Goal: Find specific page/section: Locate item on page

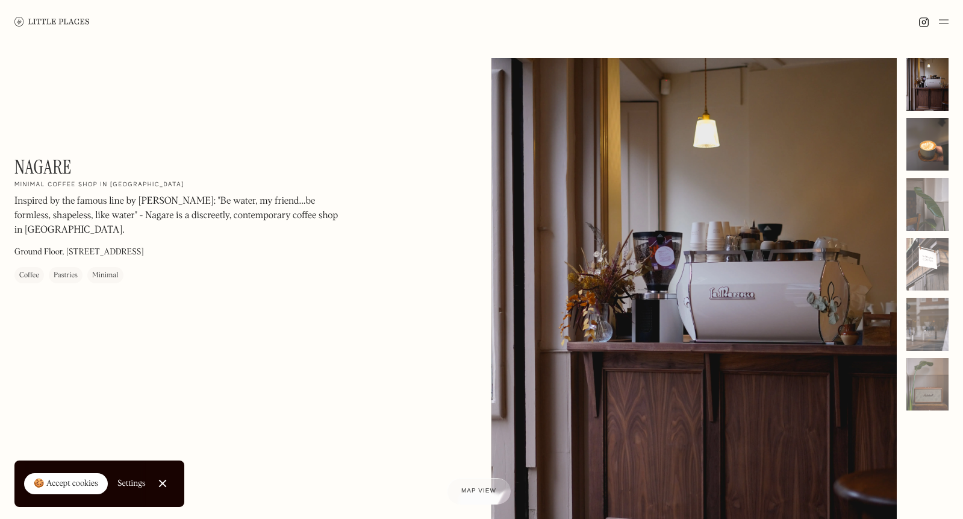
click at [939, 143] on div at bounding box center [928, 144] width 42 height 53
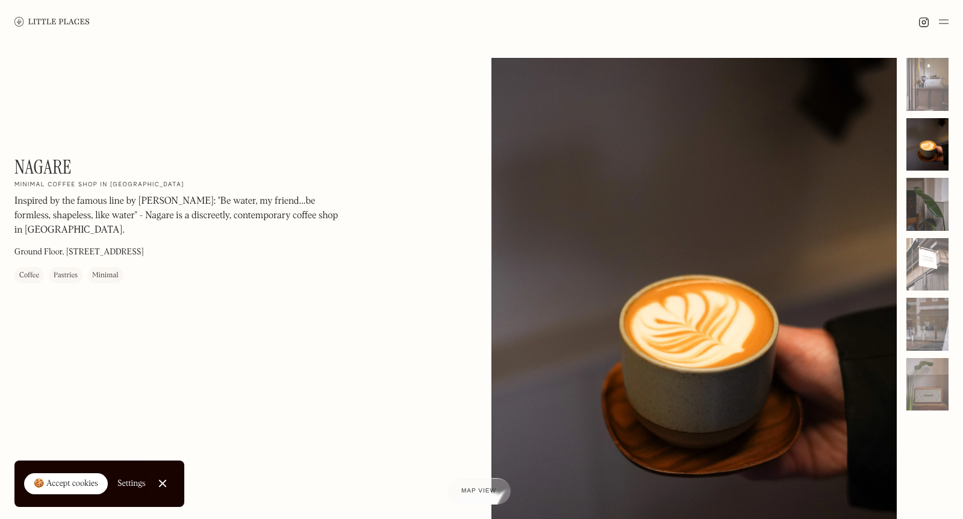
click at [932, 199] on div at bounding box center [928, 204] width 42 height 53
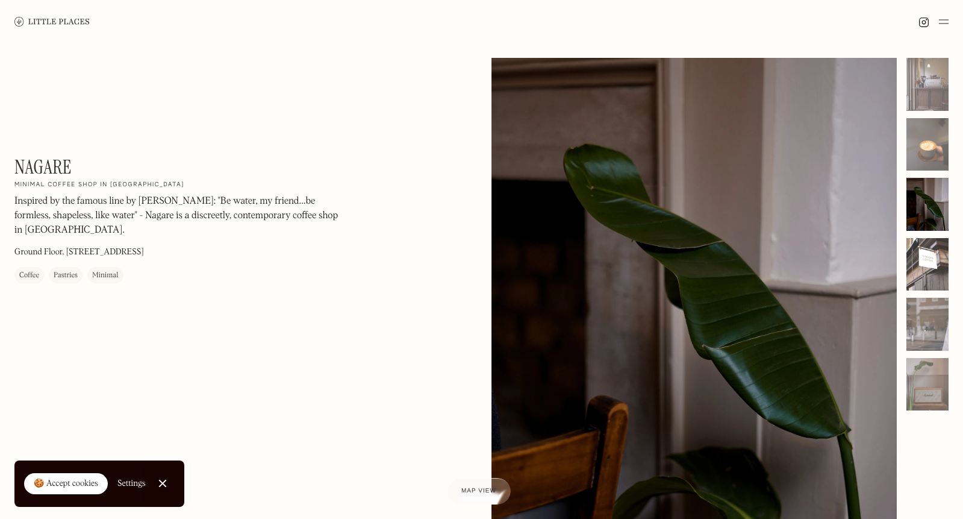
click at [936, 260] on div at bounding box center [928, 264] width 42 height 53
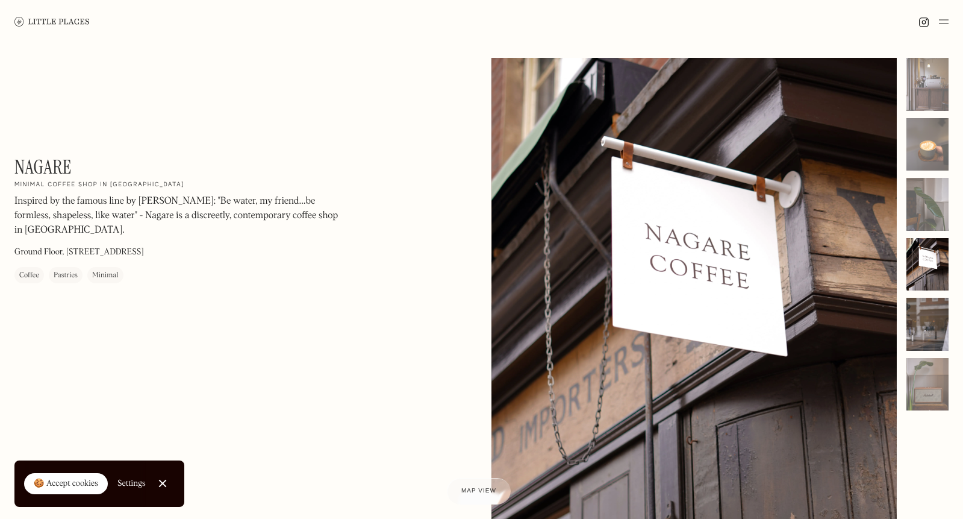
click at [930, 324] on div at bounding box center [928, 324] width 42 height 53
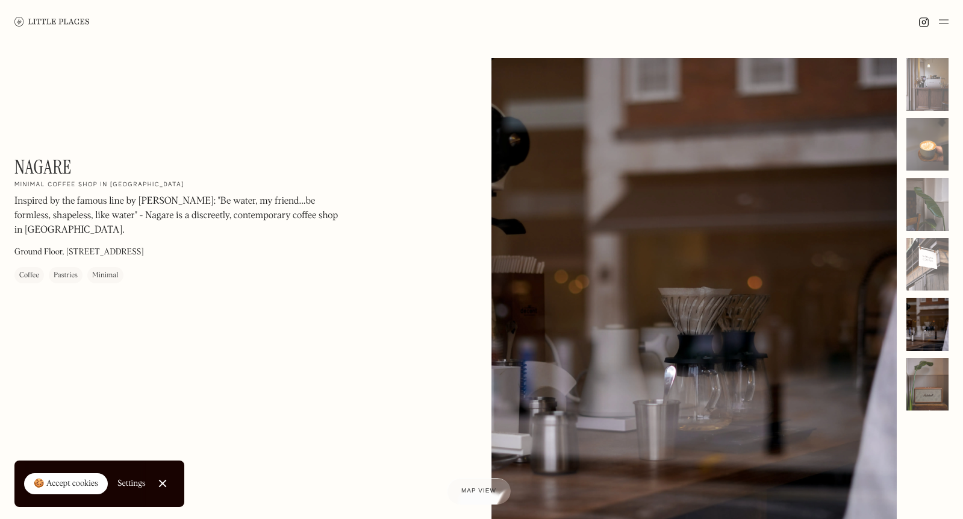
click at [931, 375] on div at bounding box center [928, 384] width 42 height 53
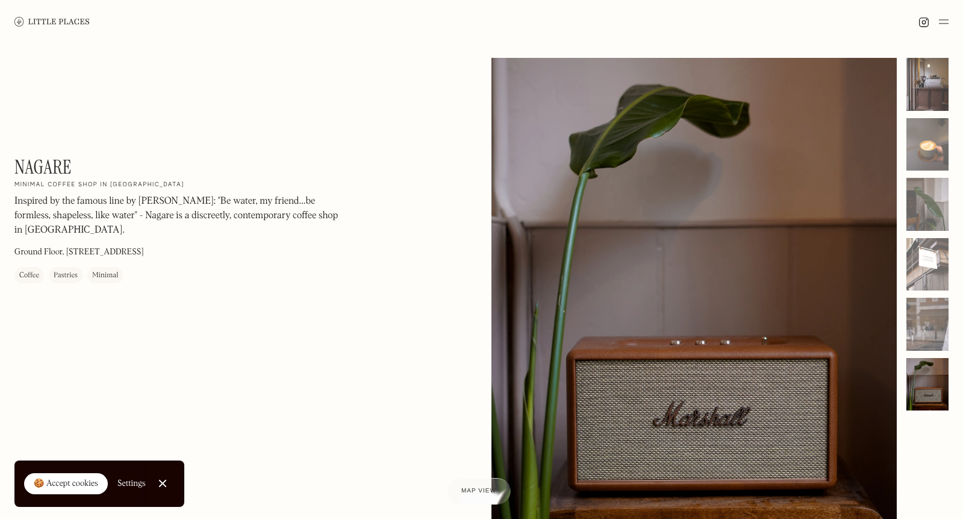
click at [923, 69] on div at bounding box center [928, 84] width 42 height 53
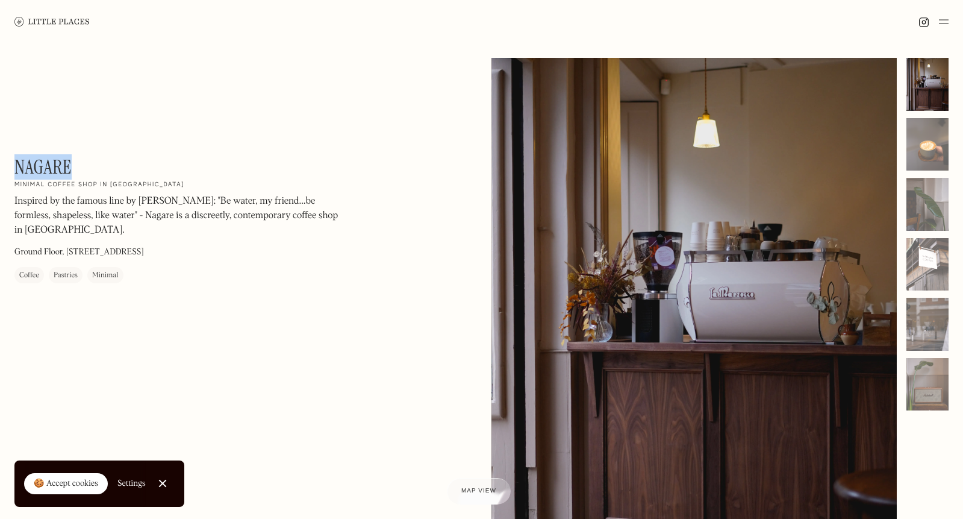
drag, startPoint x: 74, startPoint y: 164, endPoint x: 16, endPoint y: 160, distance: 58.0
click at [16, 160] on div "Nagare On Our Radar Minimal coffee shop in [GEOGRAPHIC_DATA] Inspired by the fa…" at bounding box center [176, 219] width 325 height 128
click at [80, 158] on div "Nagare On Our Radar Minimal coffee shop in [GEOGRAPHIC_DATA] Inspired by the fa…" at bounding box center [176, 219] width 325 height 128
drag, startPoint x: 77, startPoint y: 162, endPoint x: 17, endPoint y: 162, distance: 59.6
click at [17, 162] on div "Nagare On Our Radar Minimal coffee shop in [GEOGRAPHIC_DATA] Inspired by the fa…" at bounding box center [176, 219] width 325 height 128
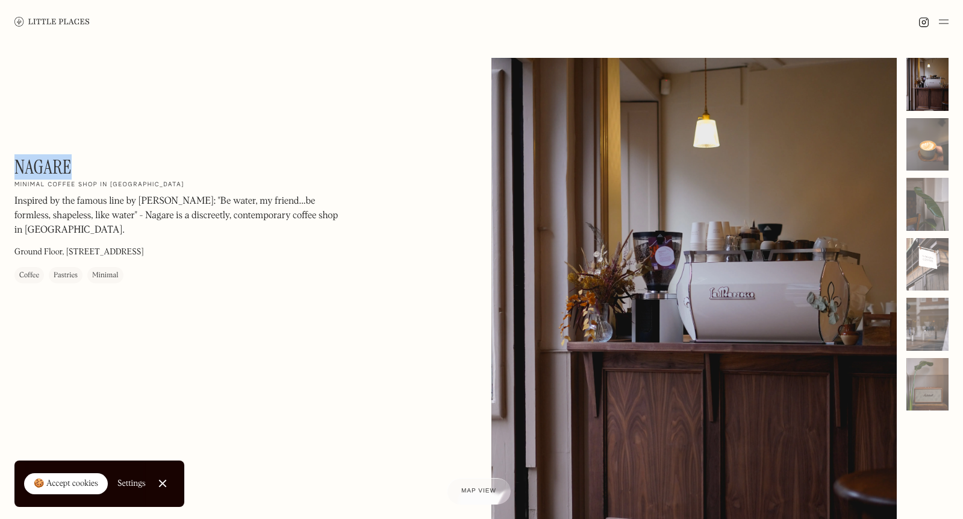
copy h1 "Nagare"
